Goal: Information Seeking & Learning: Find specific fact

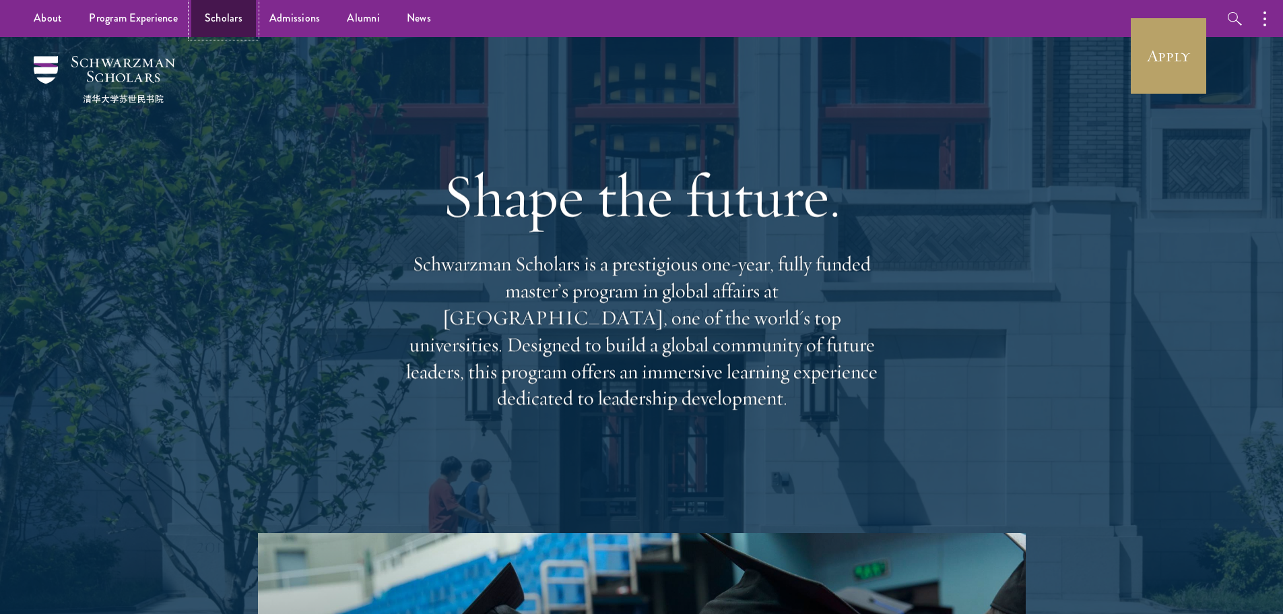
click at [194, 34] on link "Scholars" at bounding box center [223, 18] width 65 height 37
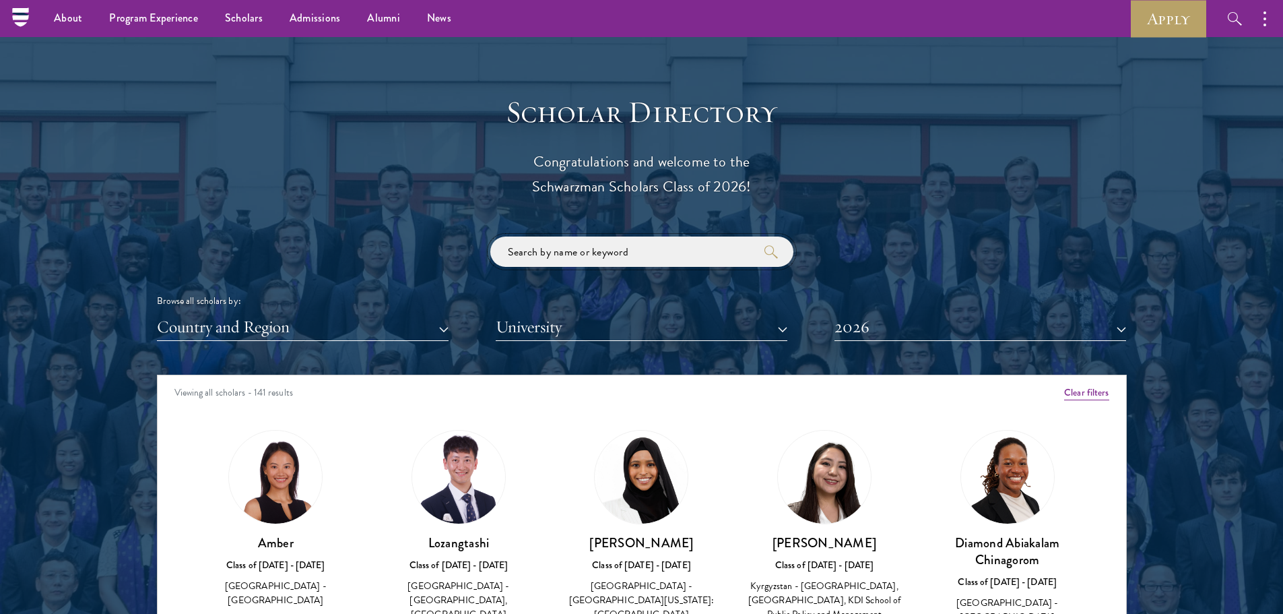
click at [606, 242] on input "search" at bounding box center [641, 251] width 303 height 30
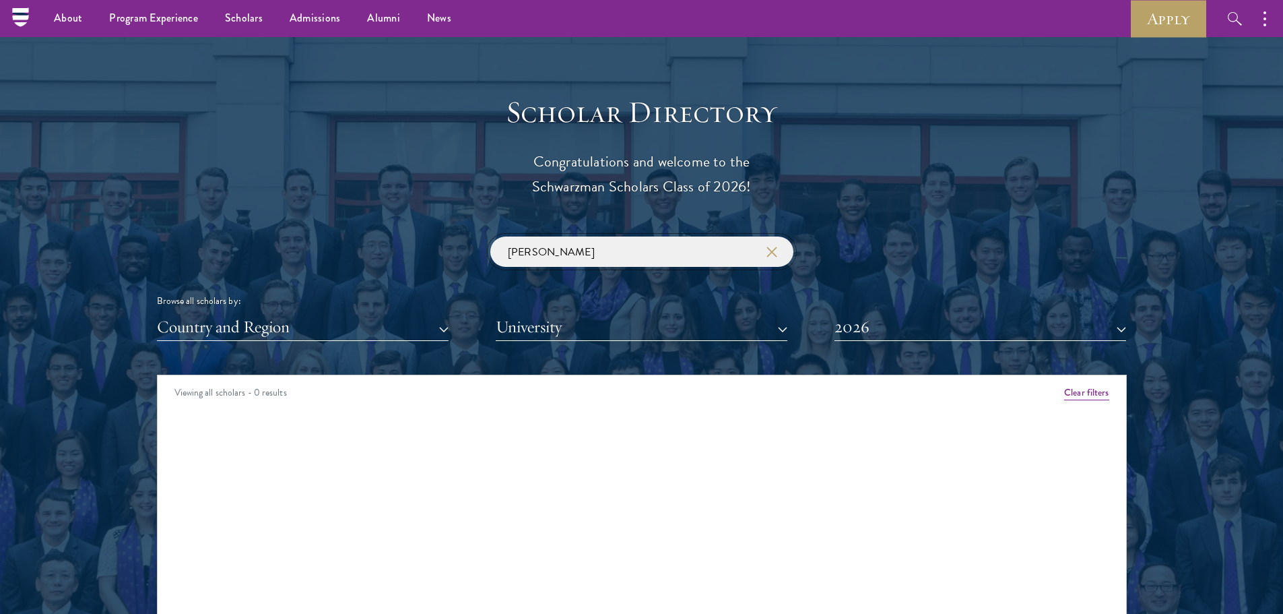
type input "[PERSON_NAME]"
click at [919, 321] on button "2026" at bounding box center [981, 327] width 292 height 28
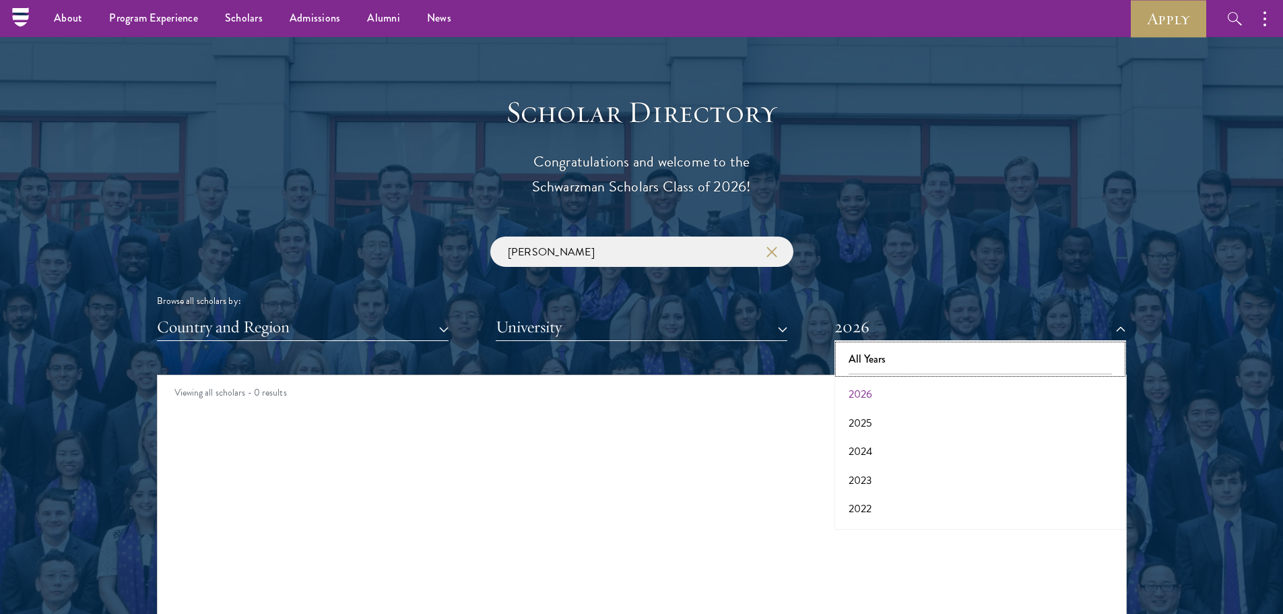
click at [909, 370] on button "All Years" at bounding box center [981, 359] width 284 height 28
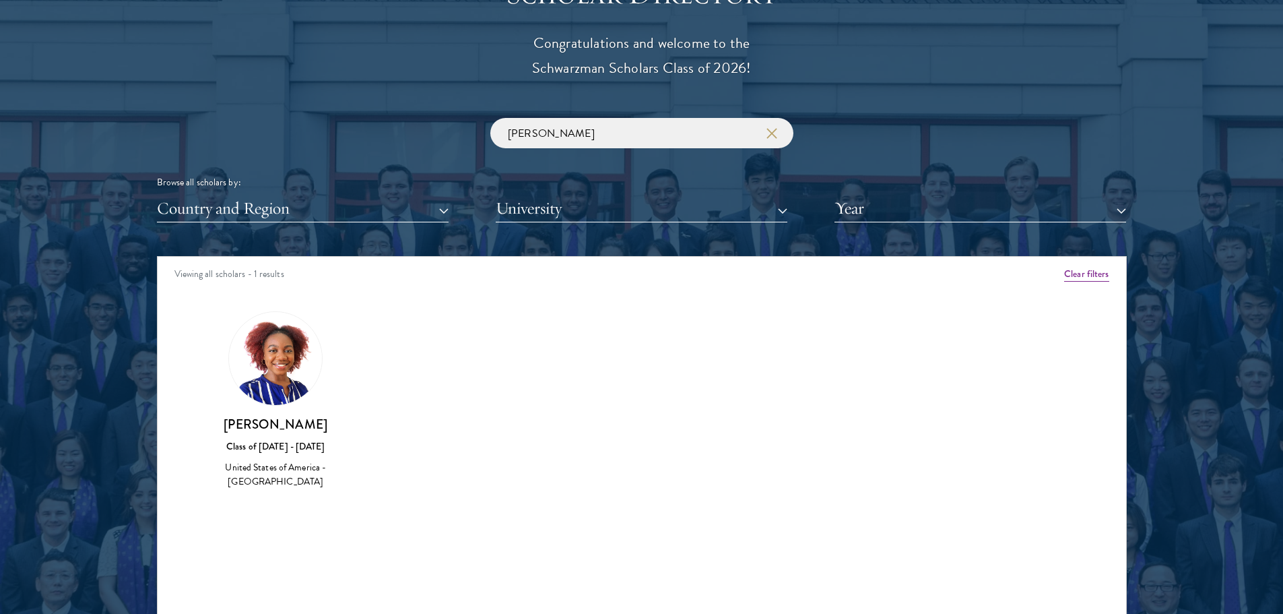
scroll to position [1616, 0]
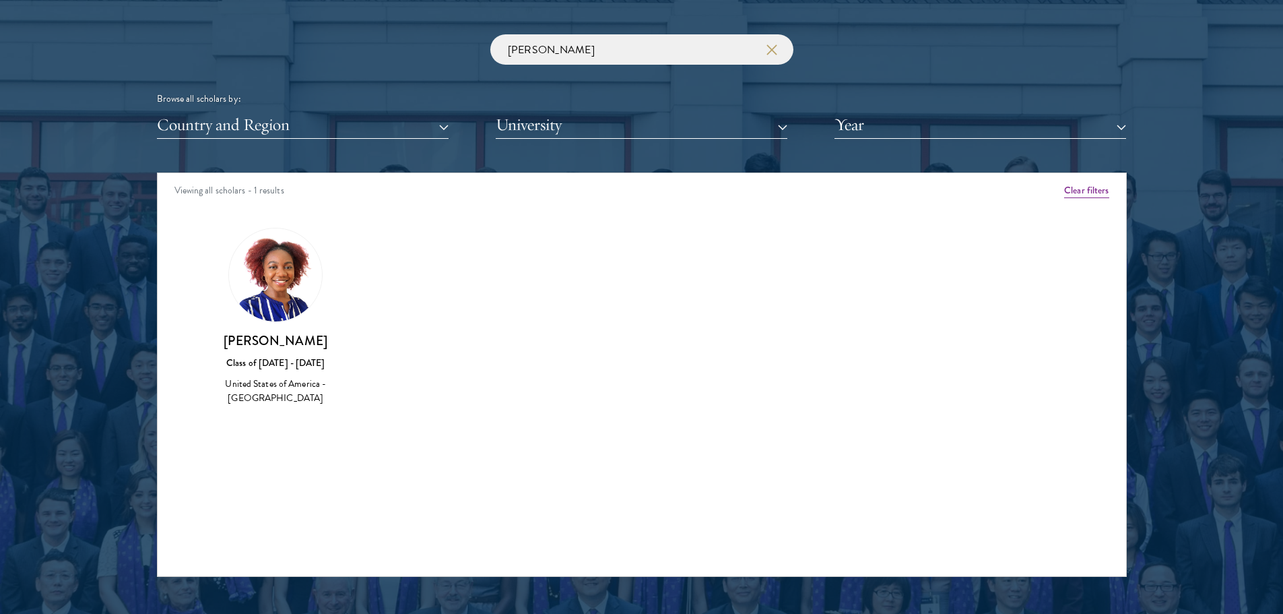
drag, startPoint x: 230, startPoint y: 339, endPoint x: 391, endPoint y: 344, distance: 160.4
click at [391, 344] on div "Amber Class of [DATE] - [DATE] [GEOGRAPHIC_DATA] - [GEOGRAPHIC_DATA] View Bio C…" at bounding box center [642, 329] width 969 height 236
copy h3 "[PERSON_NAME]"
click at [404, 281] on div "Amber Class of [DATE] - [DATE] [GEOGRAPHIC_DATA] - [GEOGRAPHIC_DATA] View Bio C…" at bounding box center [642, 329] width 969 height 236
click at [787, 45] on input "[PERSON_NAME]" at bounding box center [641, 49] width 303 height 30
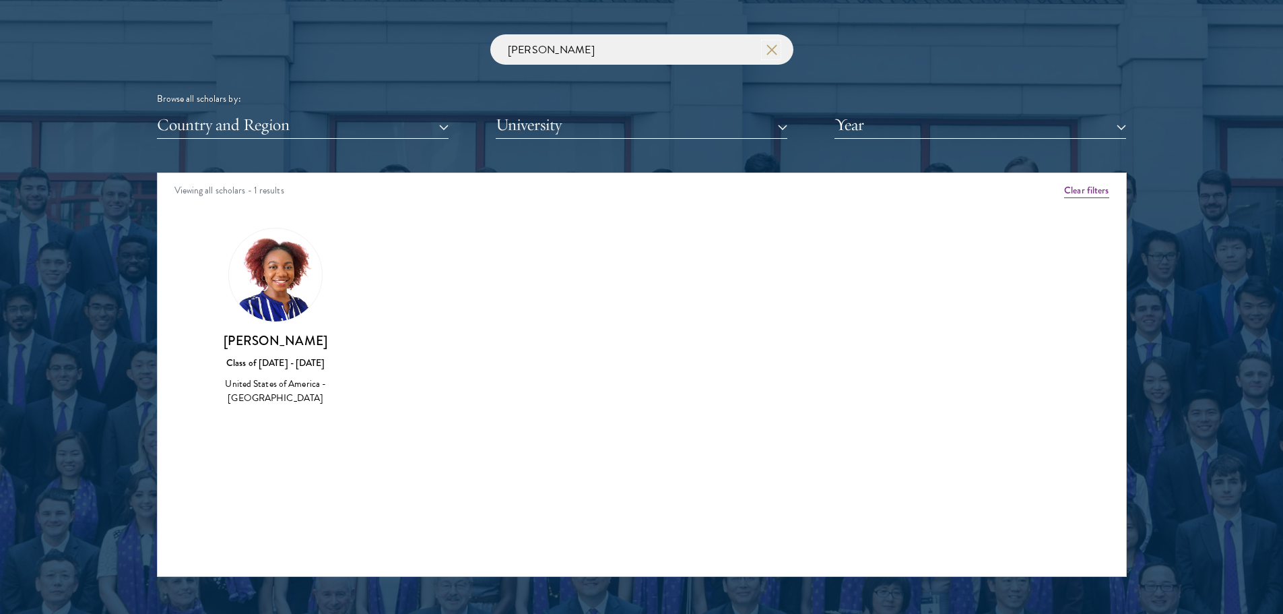
click at [776, 46] on use "button" at bounding box center [772, 49] width 19 height 19
